Goal: Check status: Check status

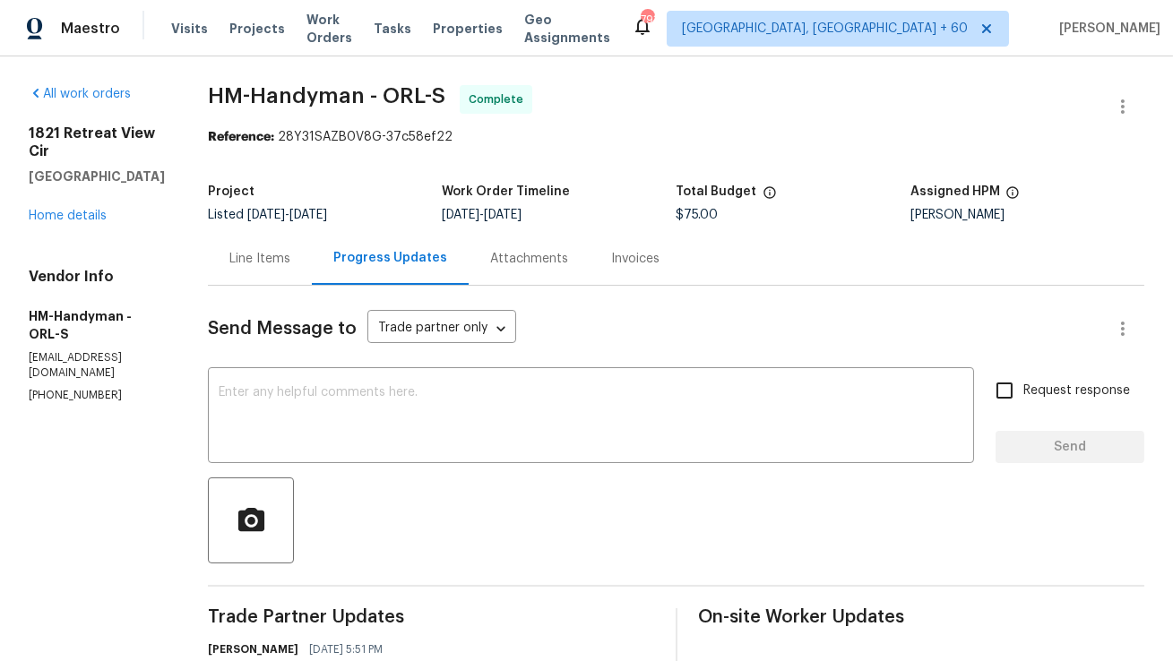
click at [312, 276] on div "Line Items" at bounding box center [260, 258] width 104 height 53
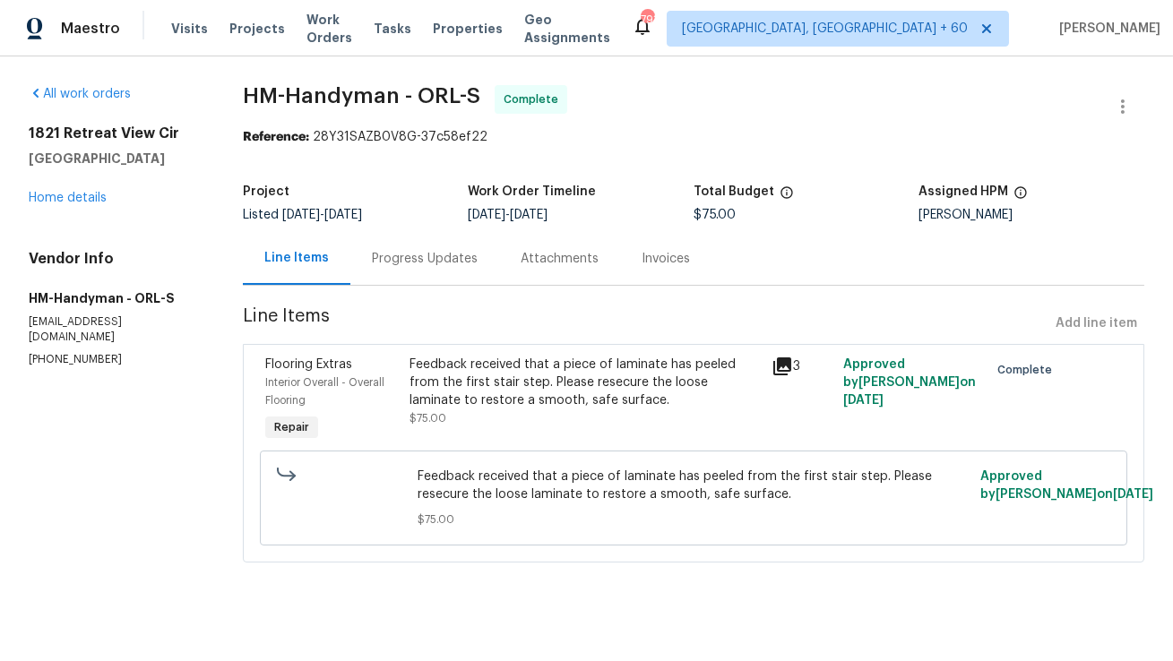
click at [433, 261] on div "Progress Updates" at bounding box center [425, 259] width 106 height 18
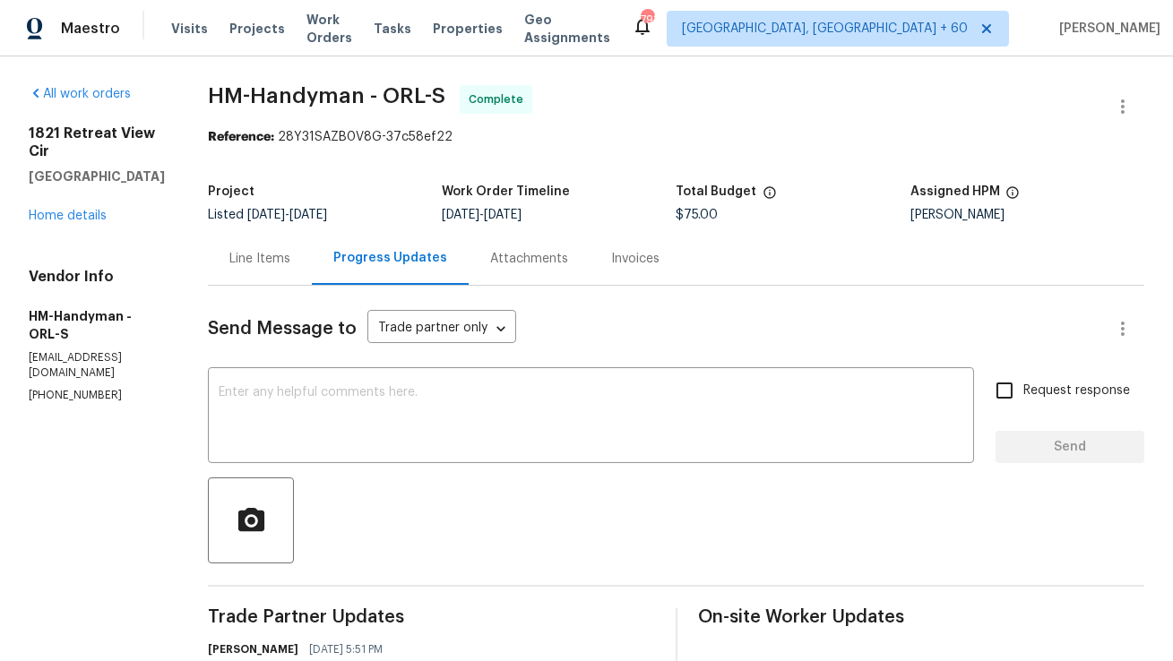
scroll to position [1, 0]
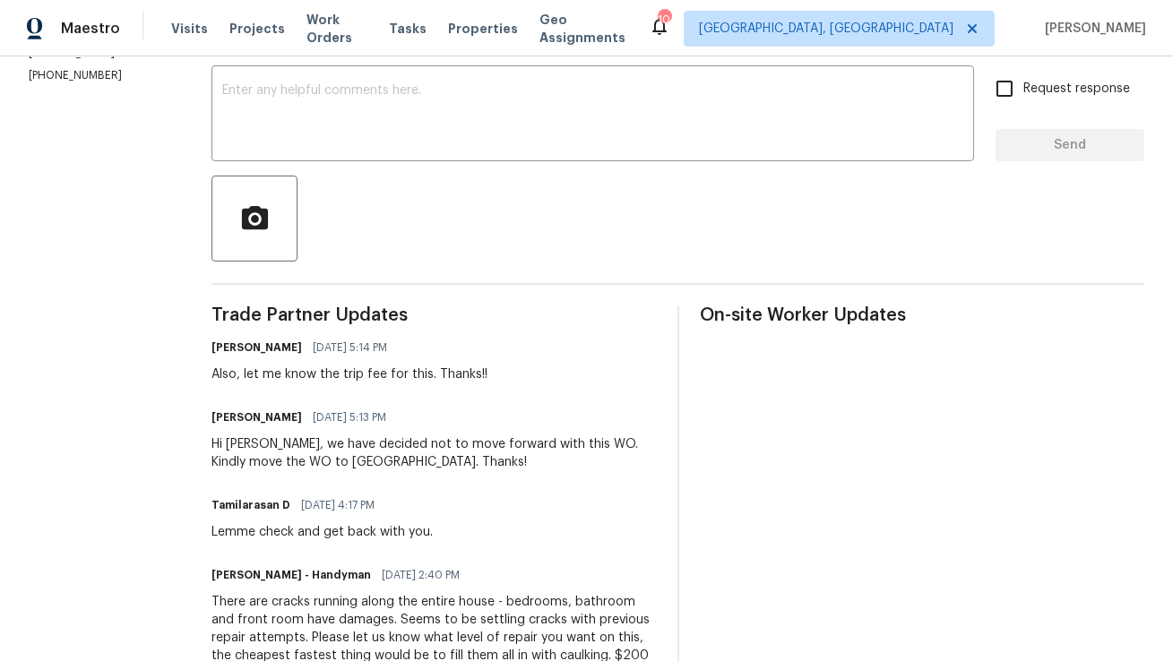
scroll to position [337, 0]
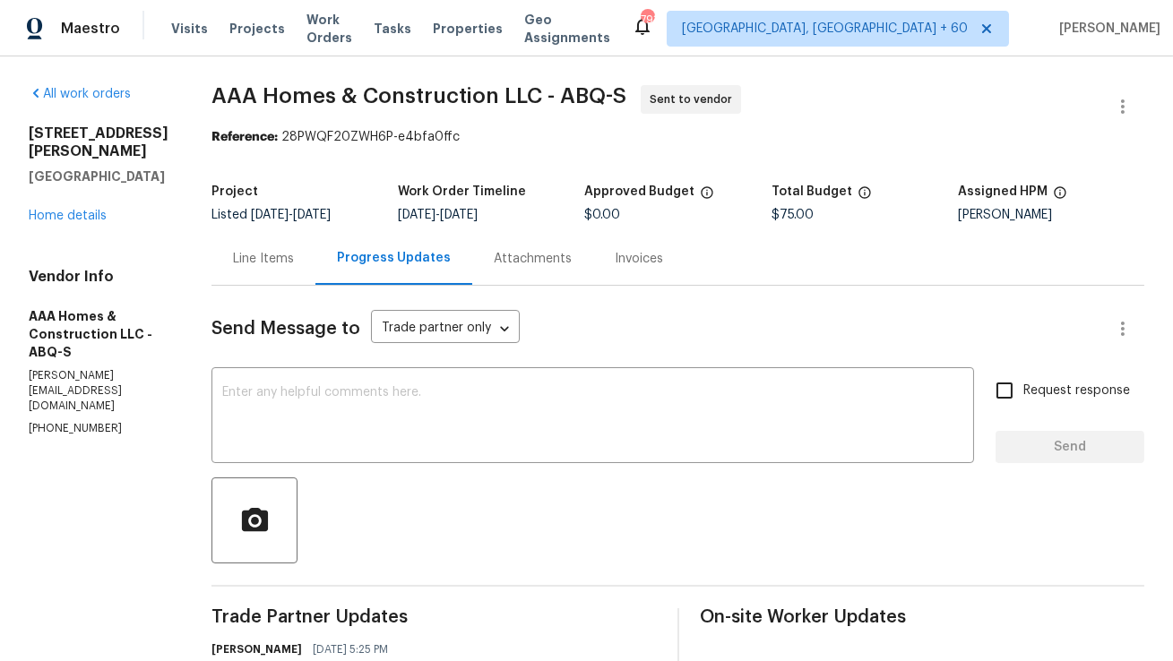
click at [289, 254] on div "Line Items" at bounding box center [263, 259] width 61 height 18
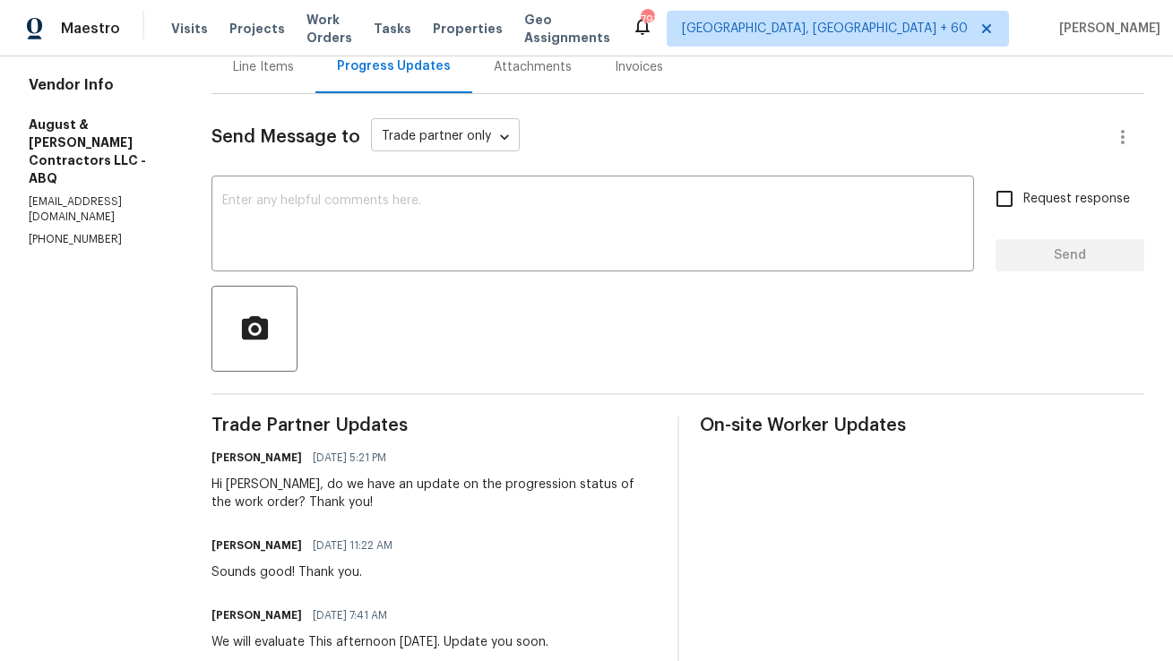
scroll to position [18, 0]
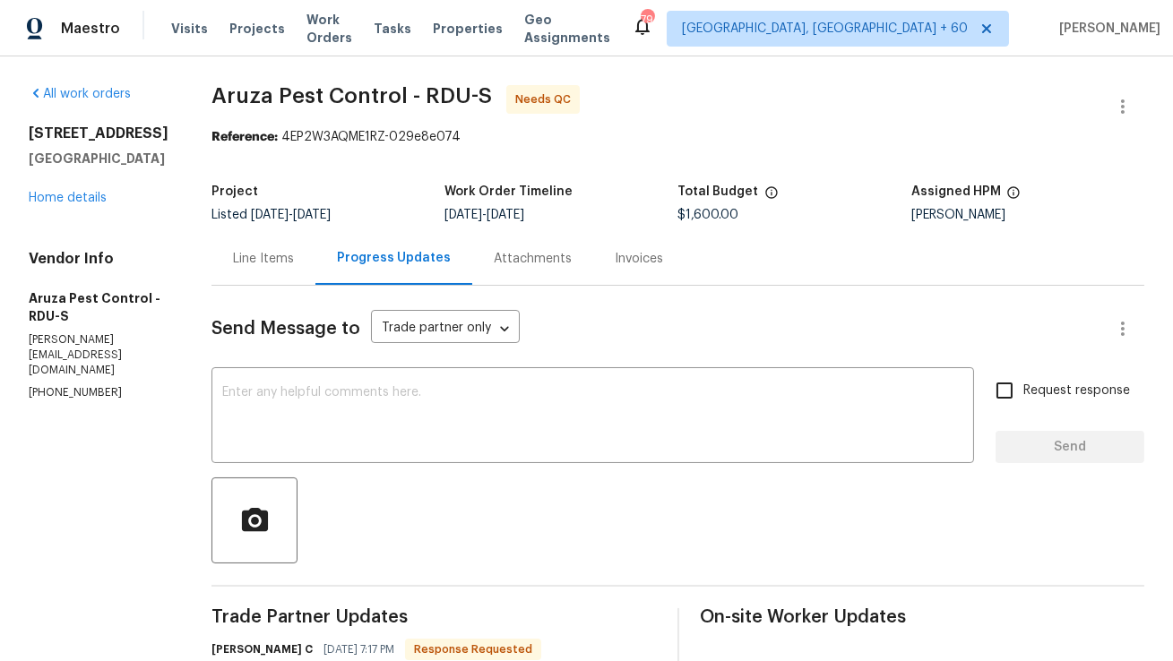
click at [274, 271] on div "Line Items" at bounding box center [263, 258] width 104 height 53
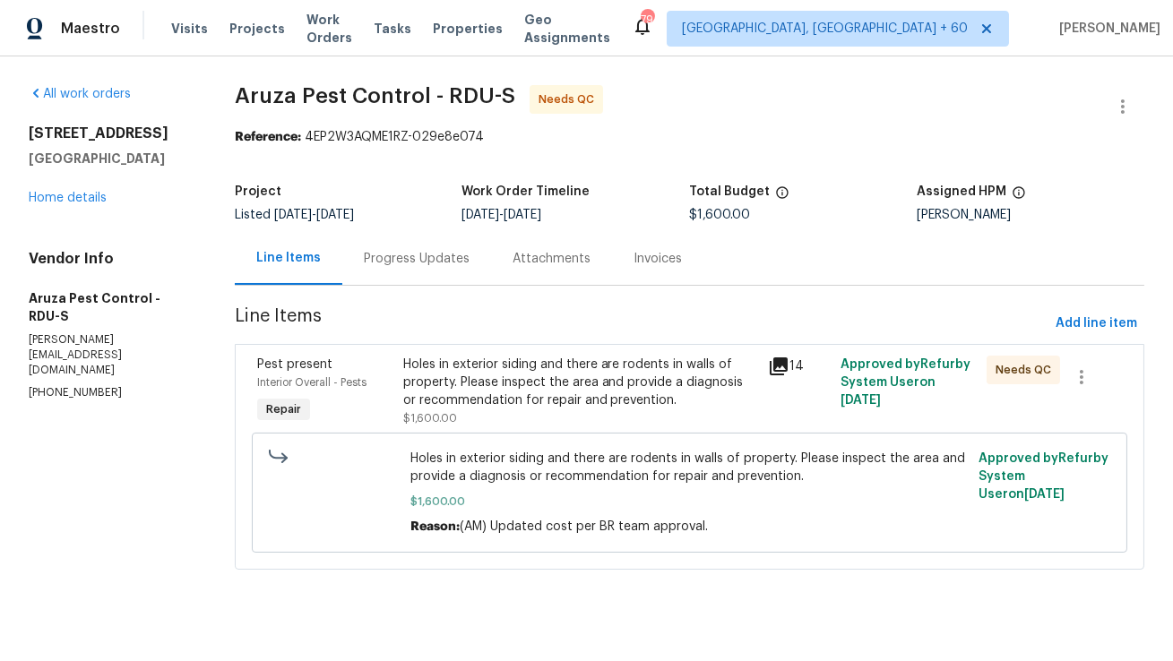
click at [520, 384] on div "Holes in exterior siding and there are rodents in walls of property. Please ins…" at bounding box center [580, 383] width 354 height 54
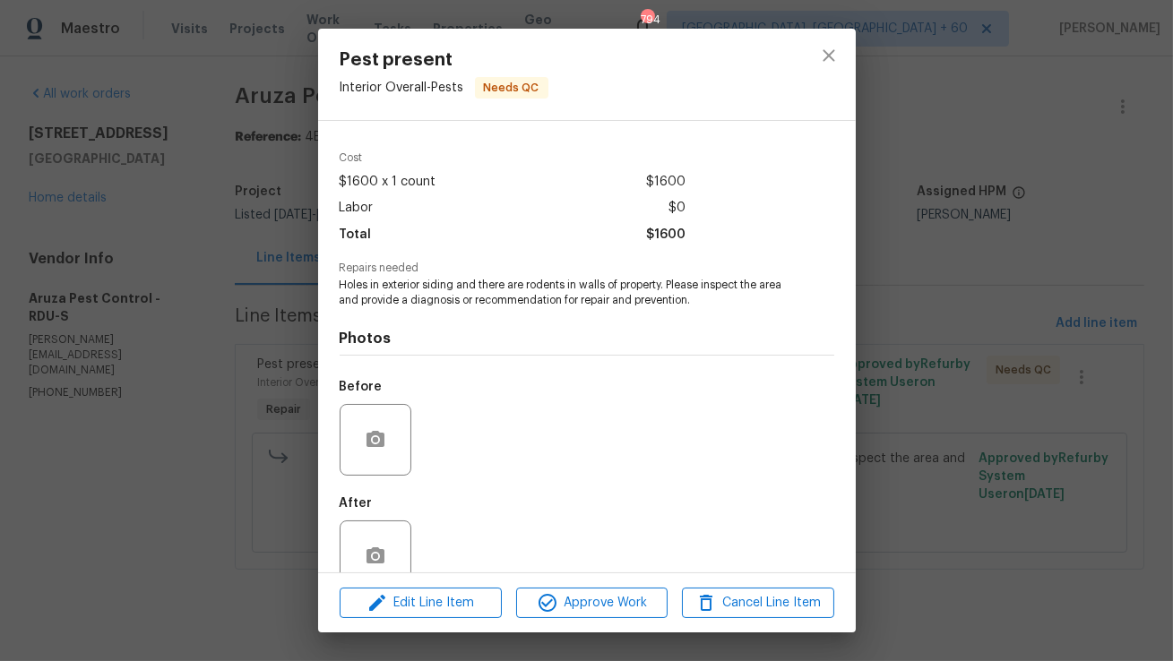
scroll to position [90, 0]
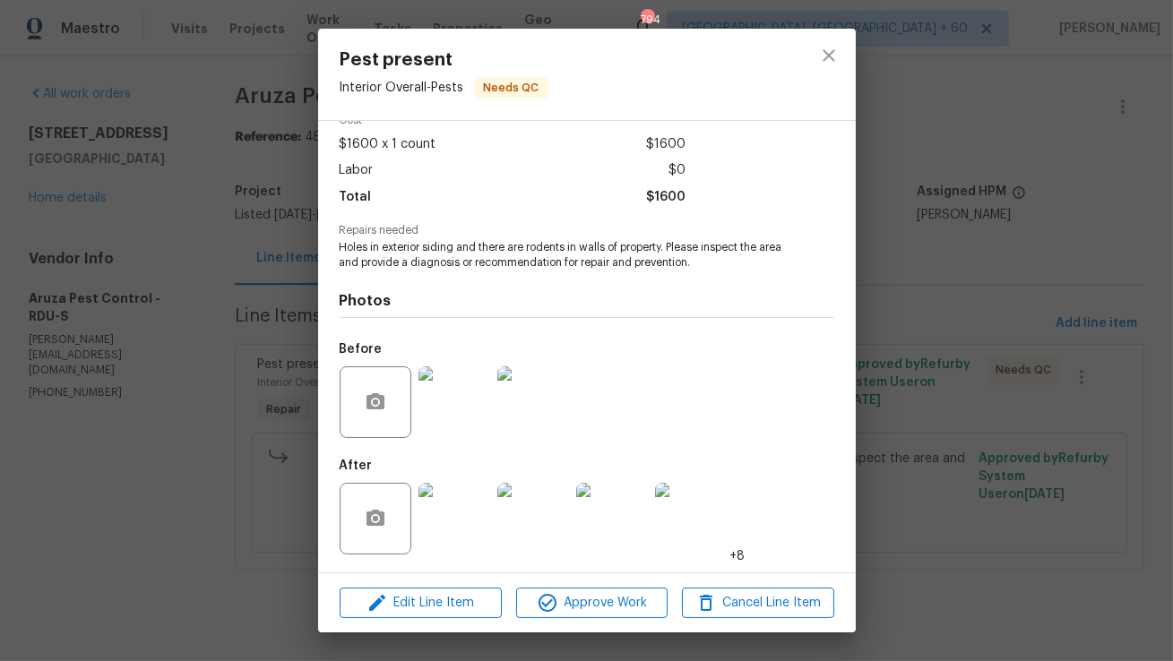
click at [473, 519] on img at bounding box center [454, 519] width 72 height 72
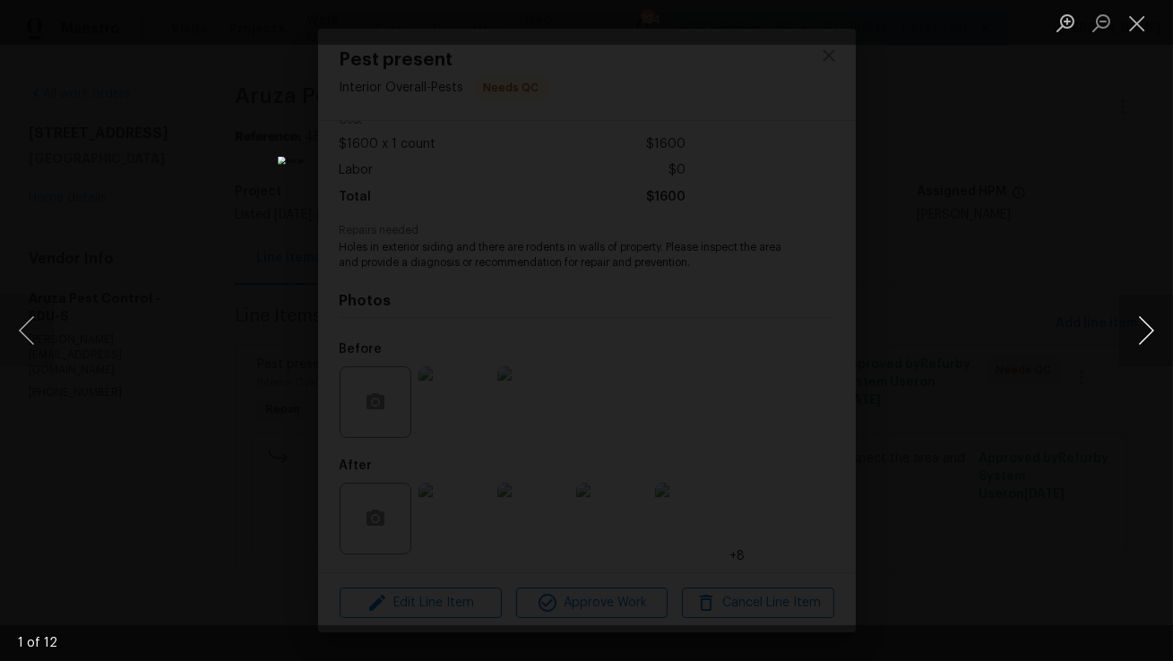
click at [1150, 340] on button "Next image" at bounding box center [1146, 331] width 54 height 72
click at [1150, 339] on button "Next image" at bounding box center [1146, 331] width 54 height 72
click at [1151, 339] on button "Next image" at bounding box center [1146, 331] width 54 height 72
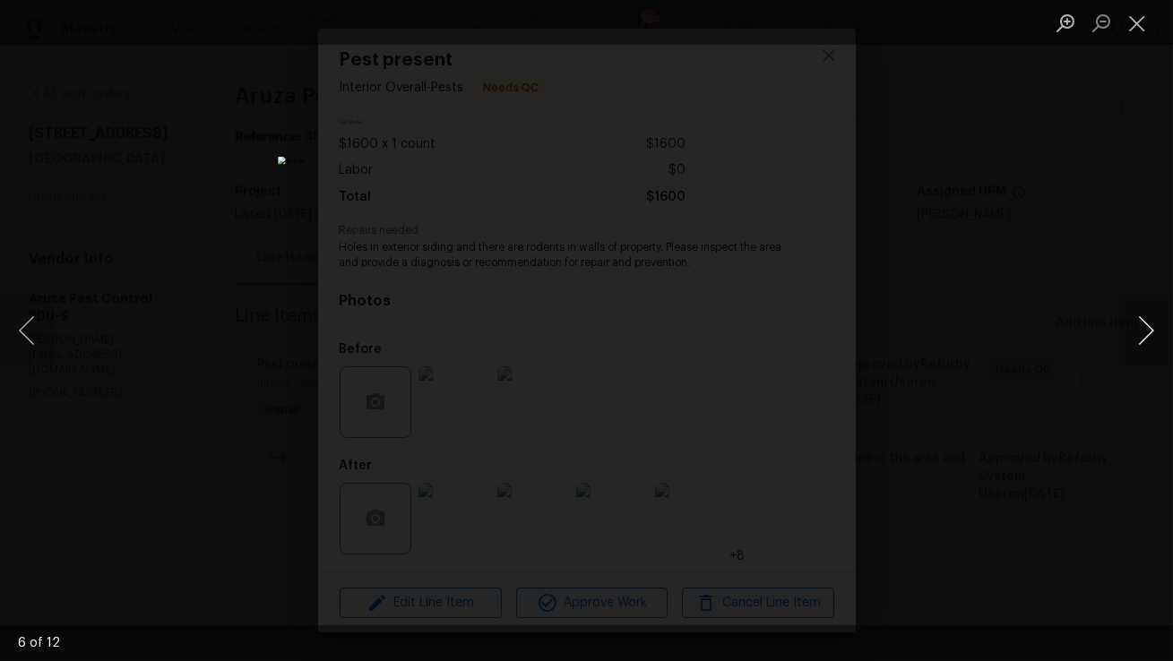
click at [1151, 339] on button "Next image" at bounding box center [1146, 331] width 54 height 72
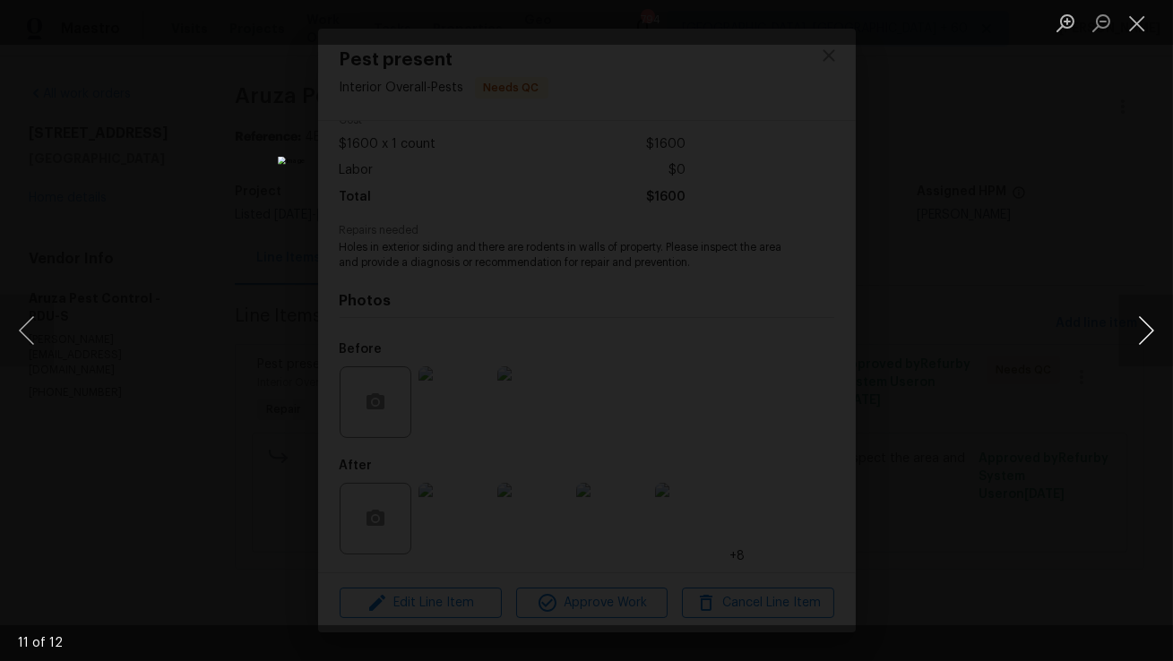
click at [1151, 339] on button "Next image" at bounding box center [1146, 331] width 54 height 72
click at [1133, 28] on button "Close lightbox" at bounding box center [1137, 22] width 36 height 31
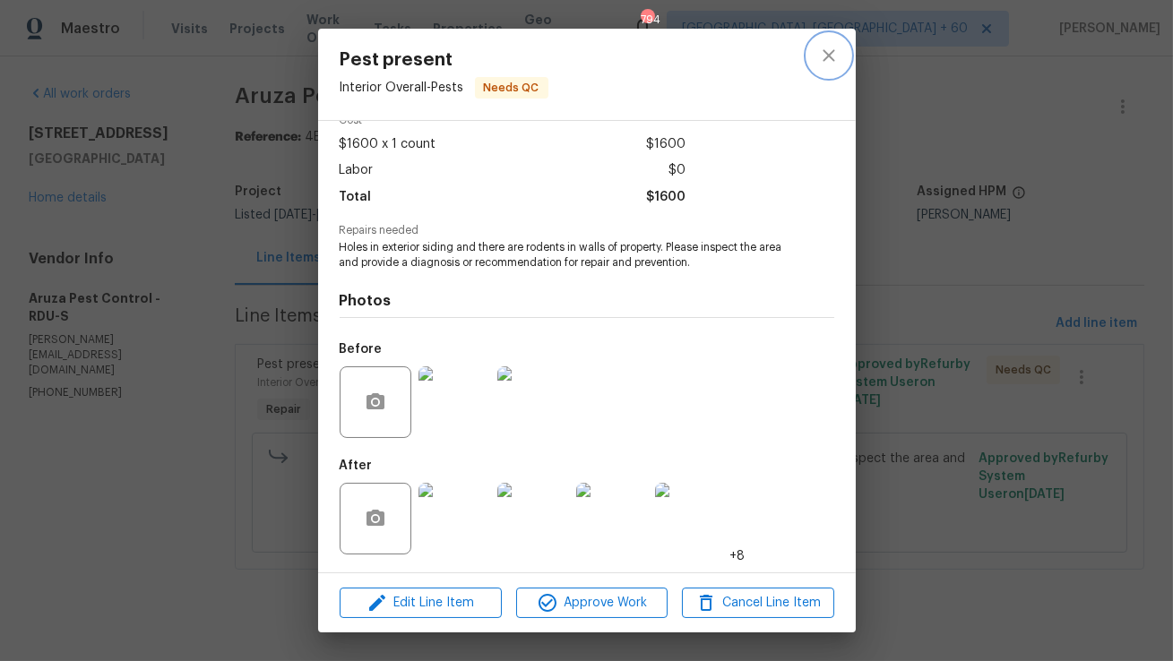
click at [827, 51] on icon "close" at bounding box center [829, 56] width 22 height 22
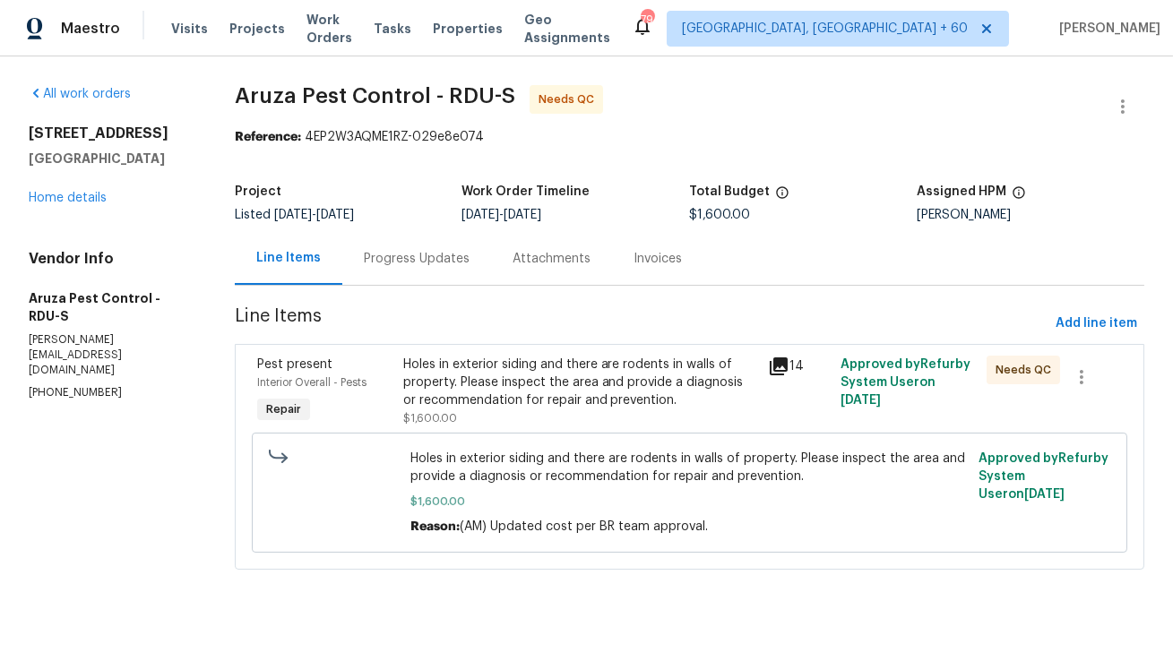
click at [403, 272] on div "Progress Updates" at bounding box center [416, 258] width 149 height 53
